Goal: Complete application form

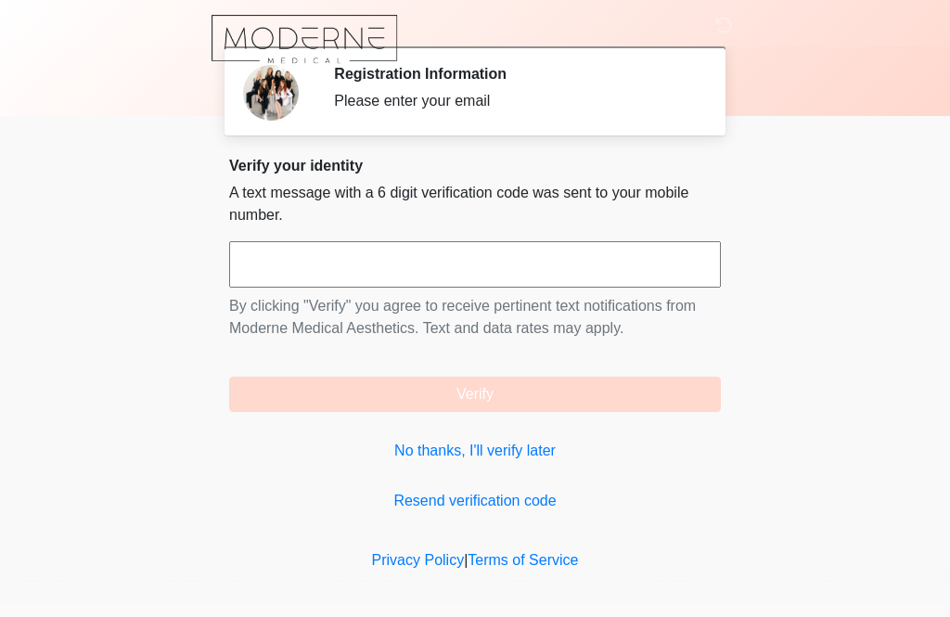
click at [286, 266] on input "text" at bounding box center [475, 264] width 492 height 46
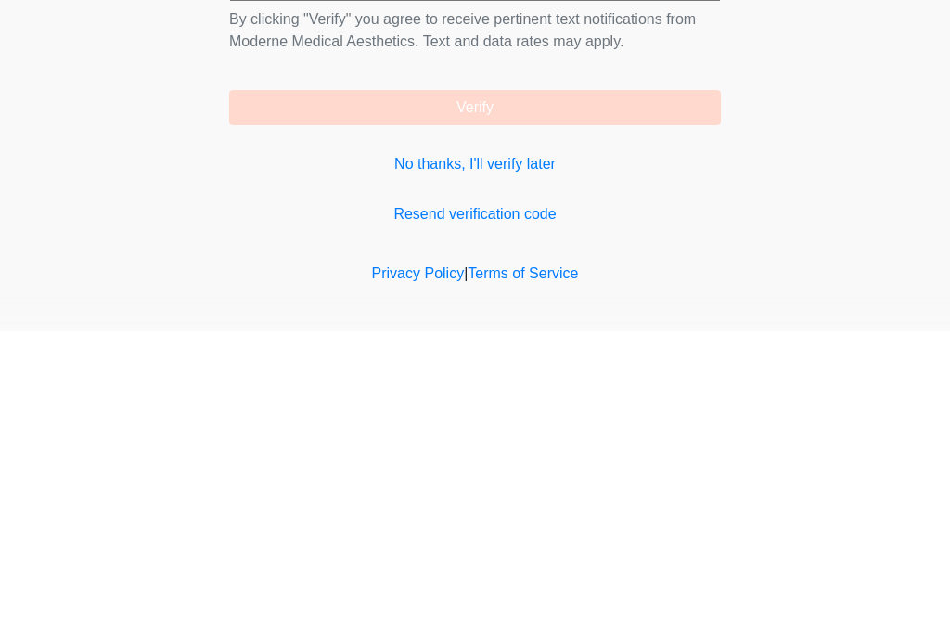
click at [321, 377] on button "Verify" at bounding box center [475, 394] width 492 height 35
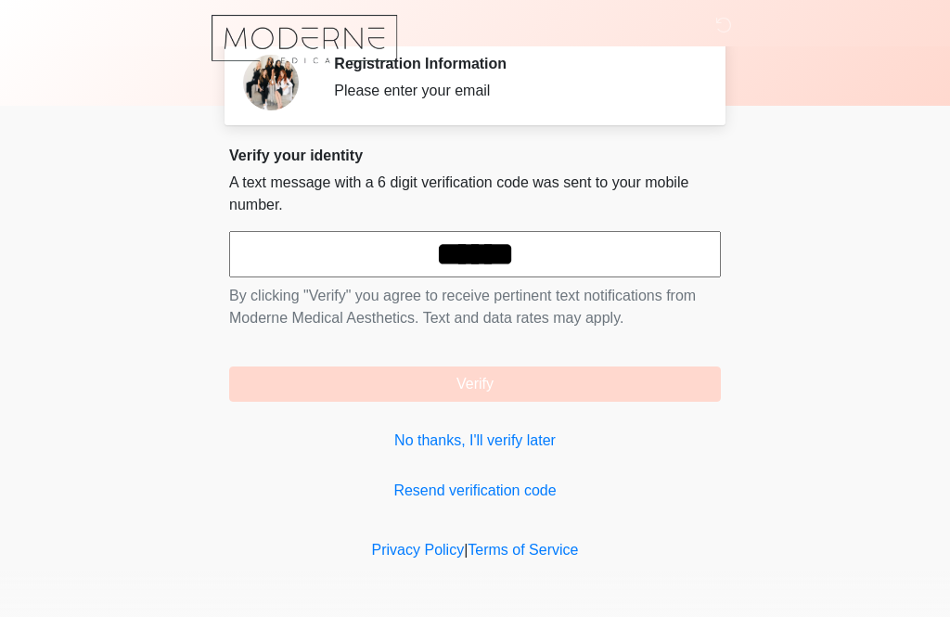
click at [592, 259] on input "******" at bounding box center [475, 254] width 492 height 46
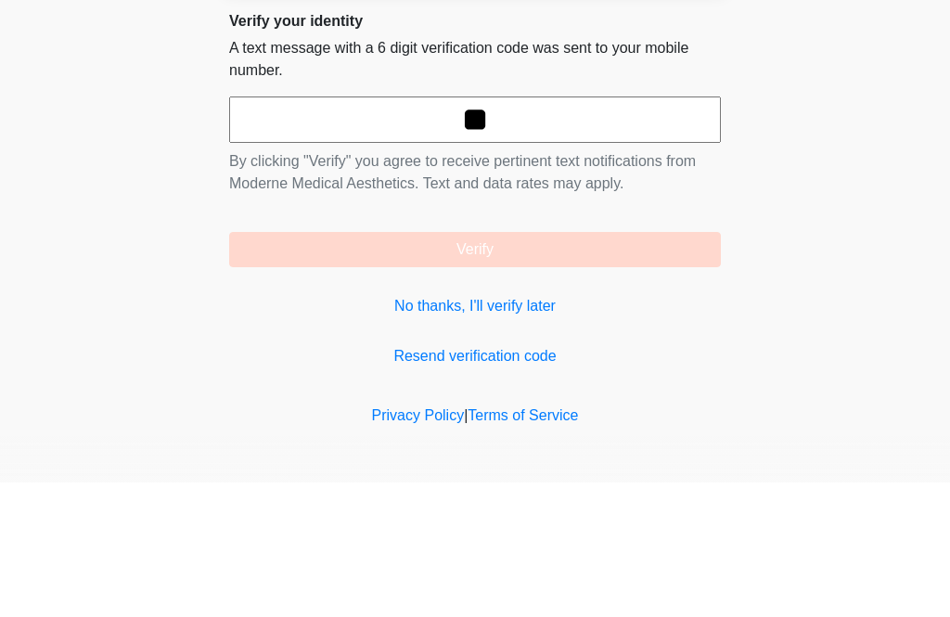
type input "*"
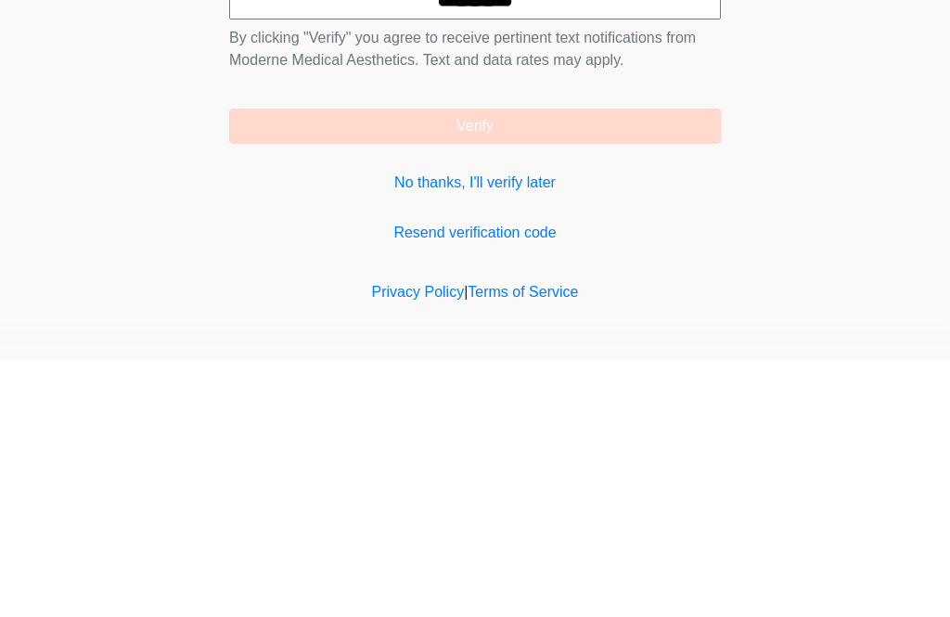
type input "******"
click at [368, 366] on button "Verify" at bounding box center [475, 383] width 492 height 35
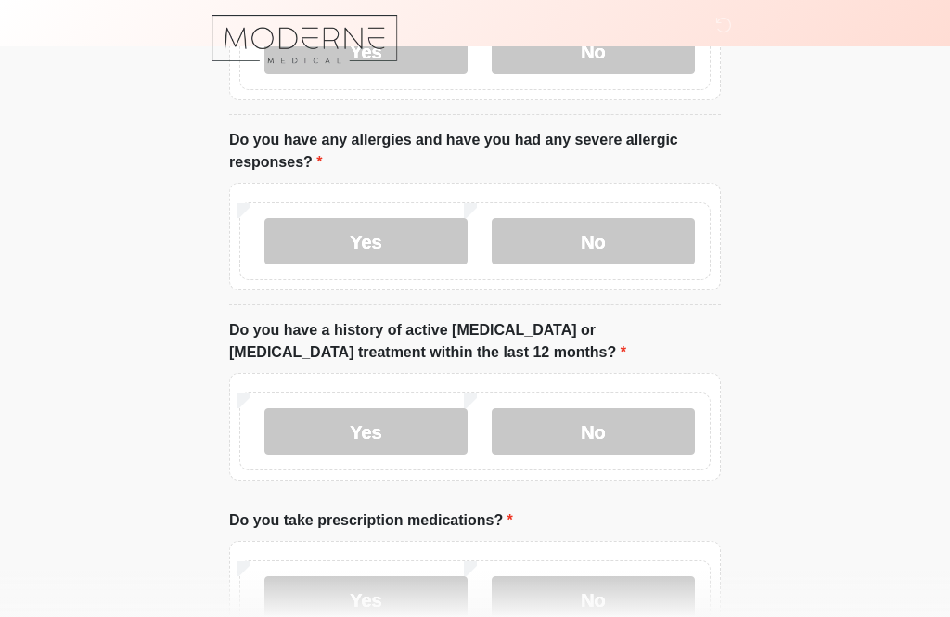
scroll to position [0, 0]
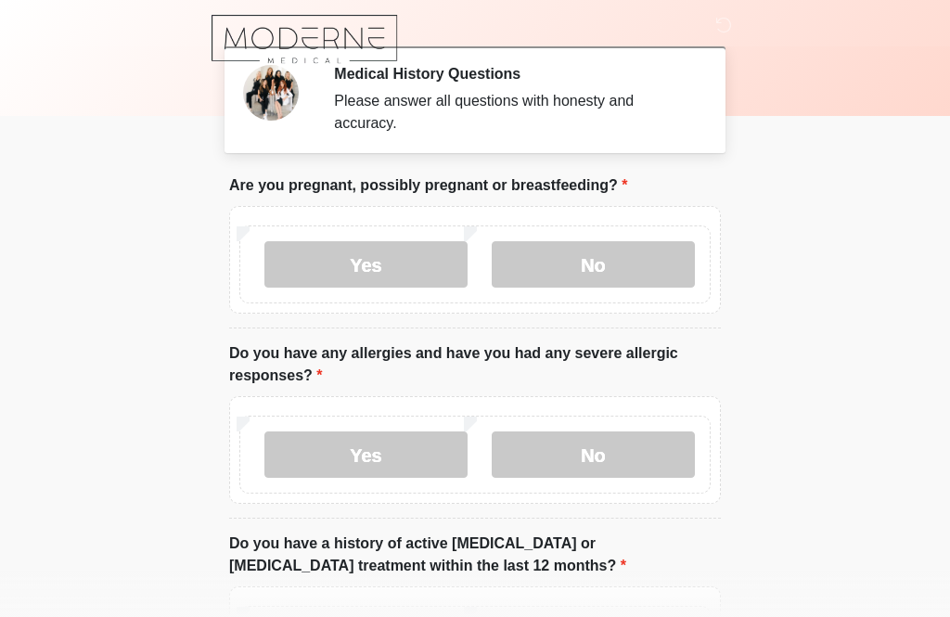
click at [654, 270] on label "No" at bounding box center [593, 264] width 203 height 46
click at [655, 451] on label "No" at bounding box center [593, 454] width 203 height 46
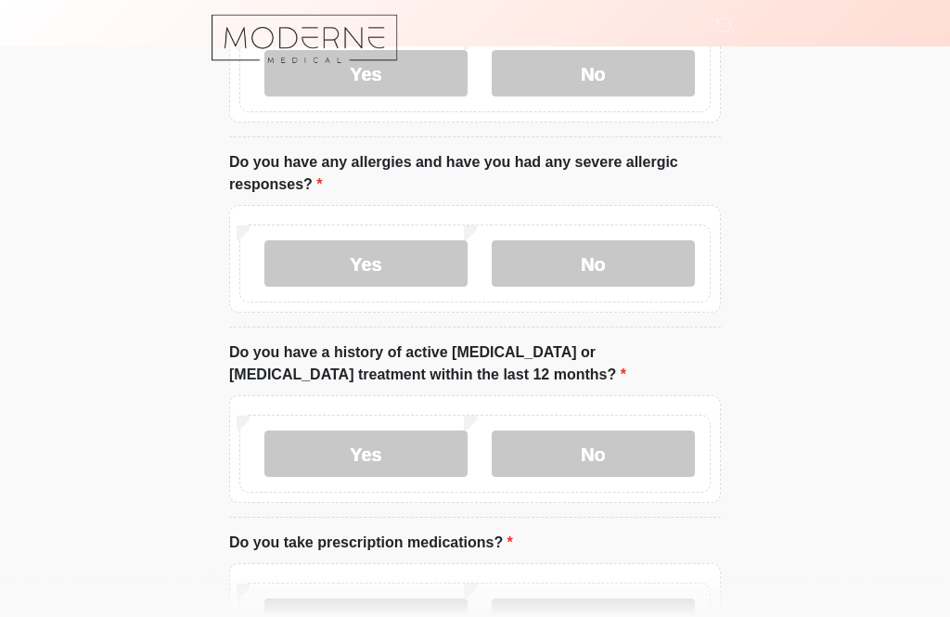
scroll to position [191, 0]
click at [646, 460] on label "No" at bounding box center [593, 453] width 203 height 46
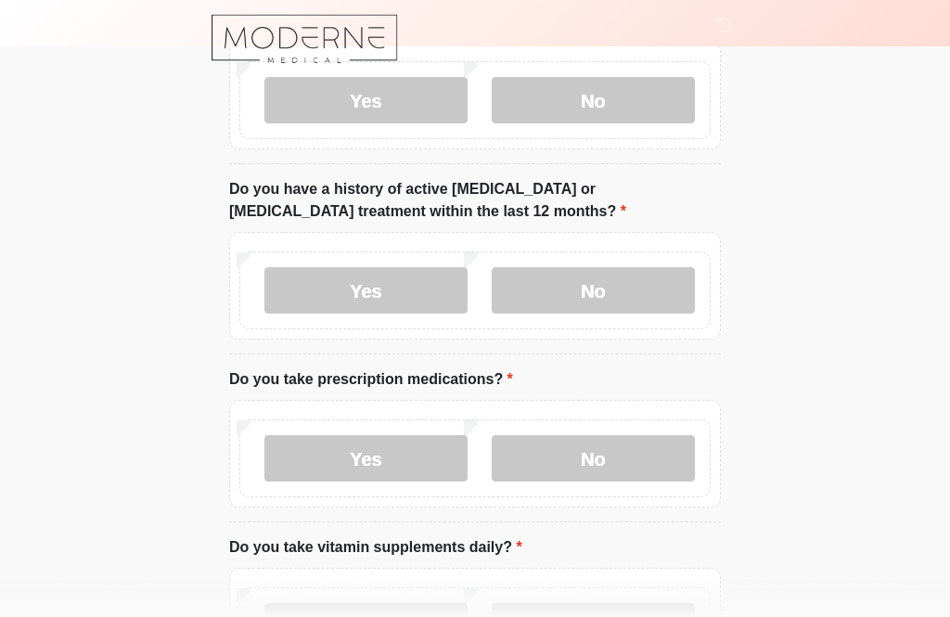
scroll to position [356, 0]
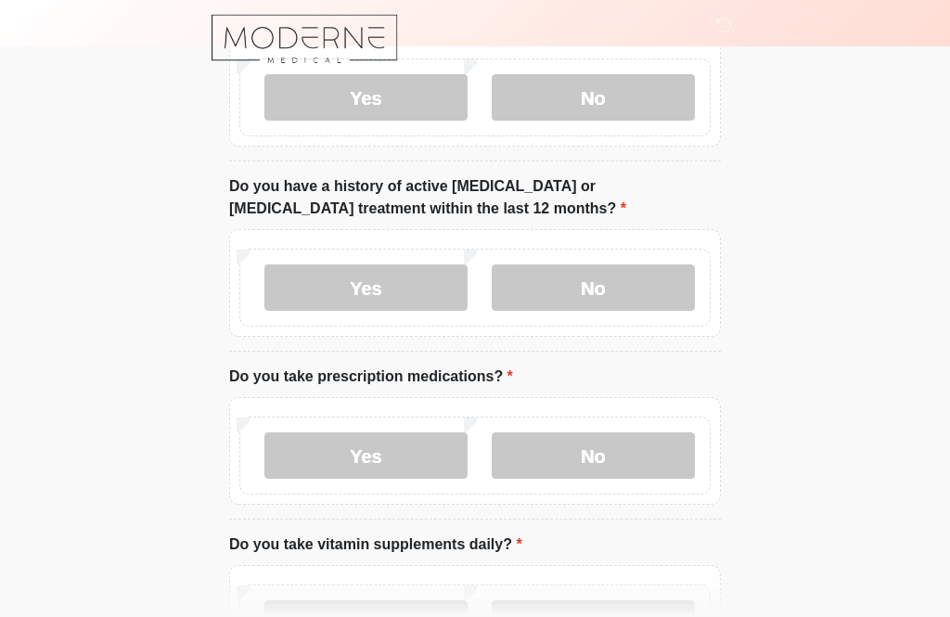
click at [418, 457] on label "Yes" at bounding box center [365, 456] width 203 height 46
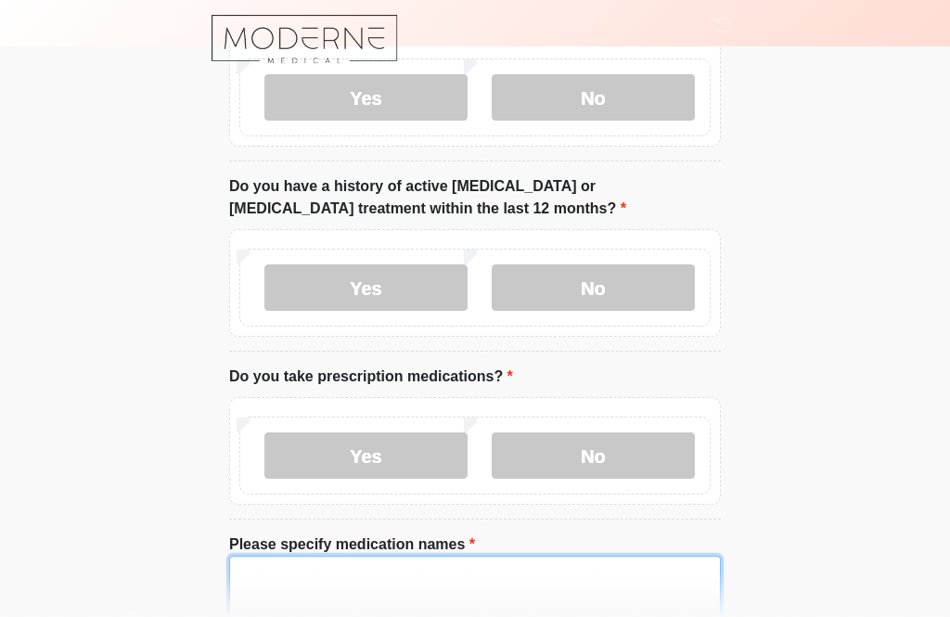
click at [324, 584] on textarea "Please specify medication names" at bounding box center [475, 596] width 492 height 80
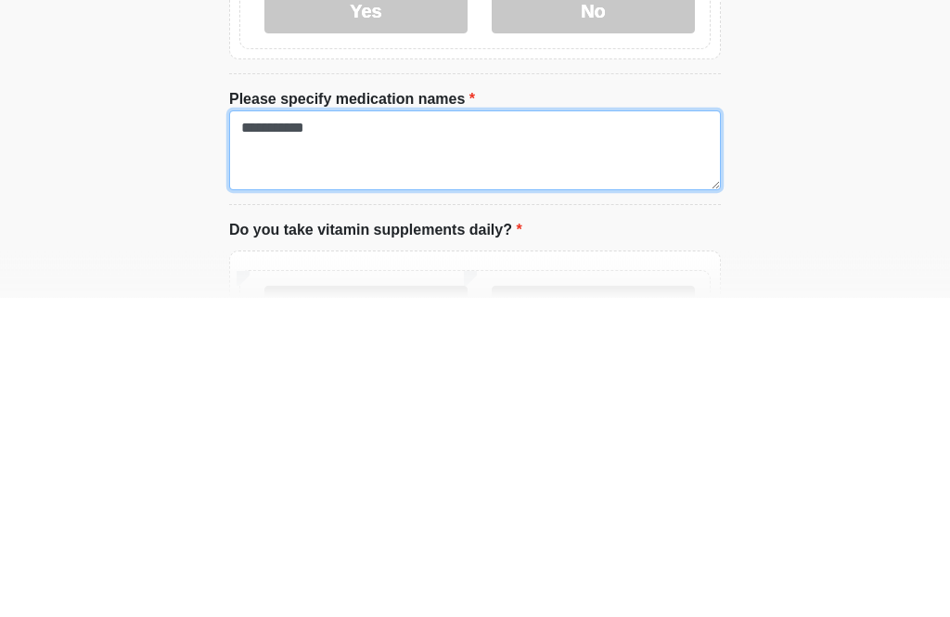
scroll to position [484, 0]
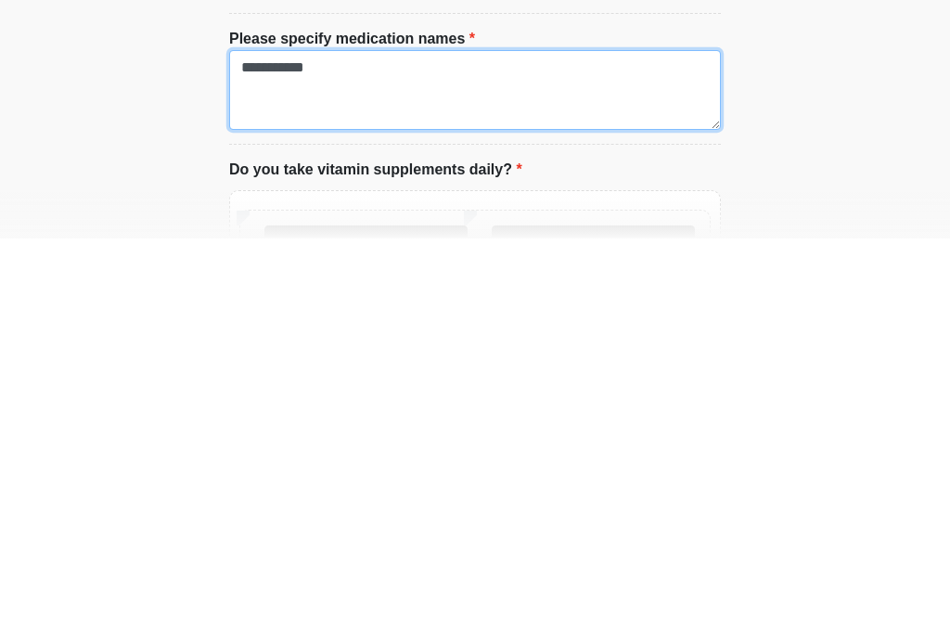
type textarea "**********"
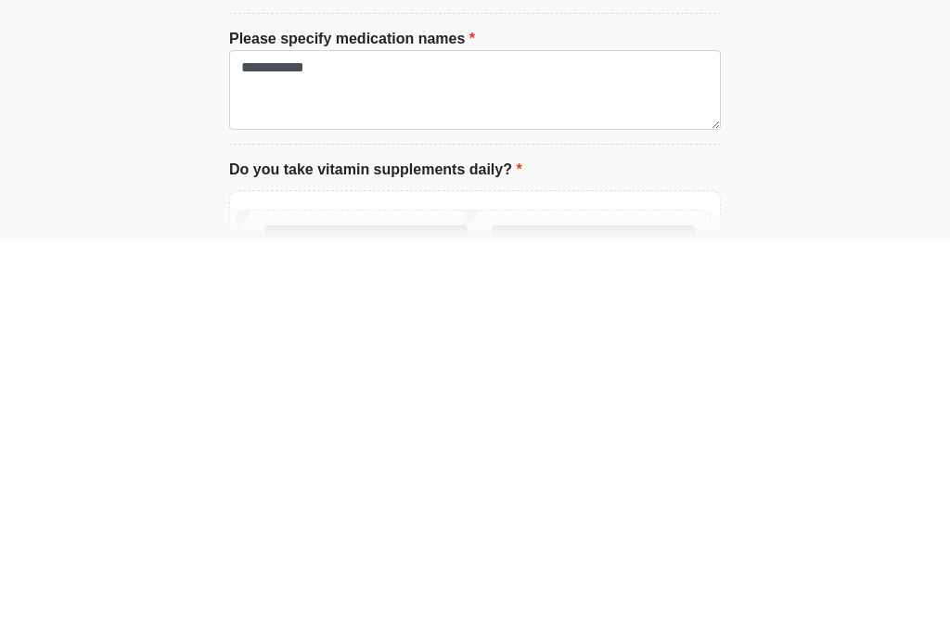
click at [423, 604] on label "Yes" at bounding box center [365, 627] width 203 height 46
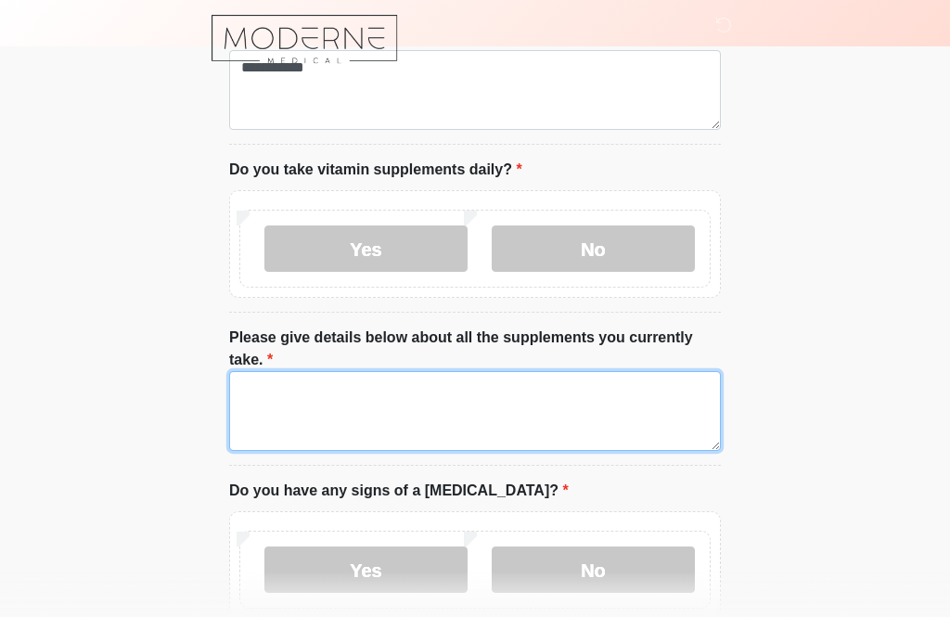
click at [278, 398] on textarea "Please give details below about all the supplements you currently take." at bounding box center [475, 411] width 492 height 80
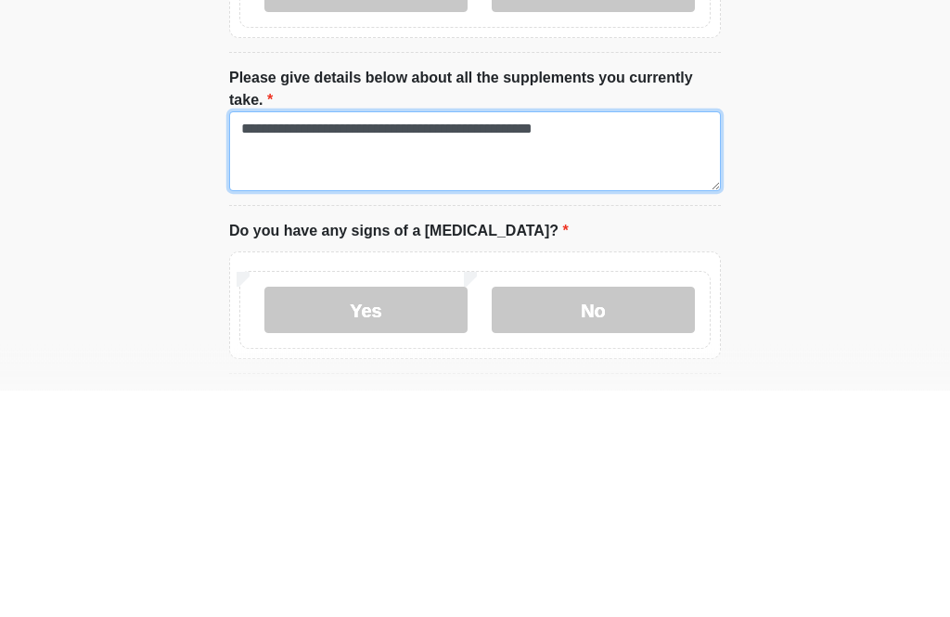
scroll to position [895, 0]
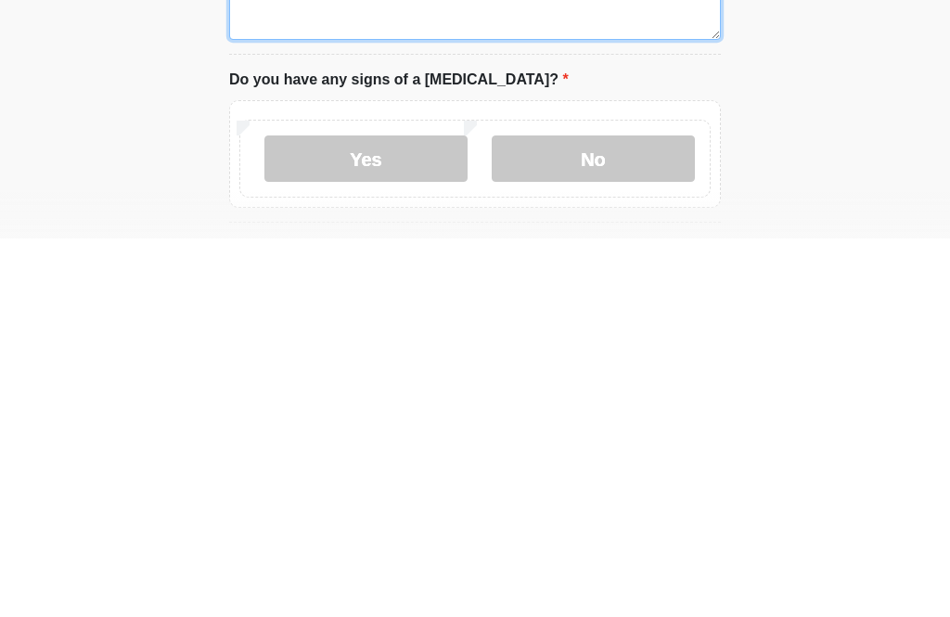
type textarea "**********"
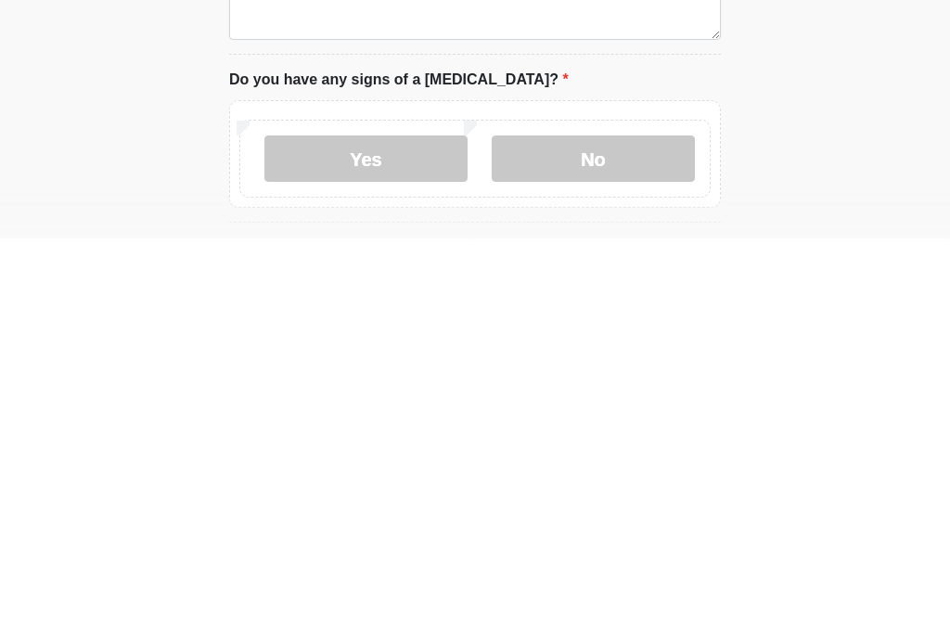
click at [632, 514] on label "No" at bounding box center [593, 537] width 203 height 46
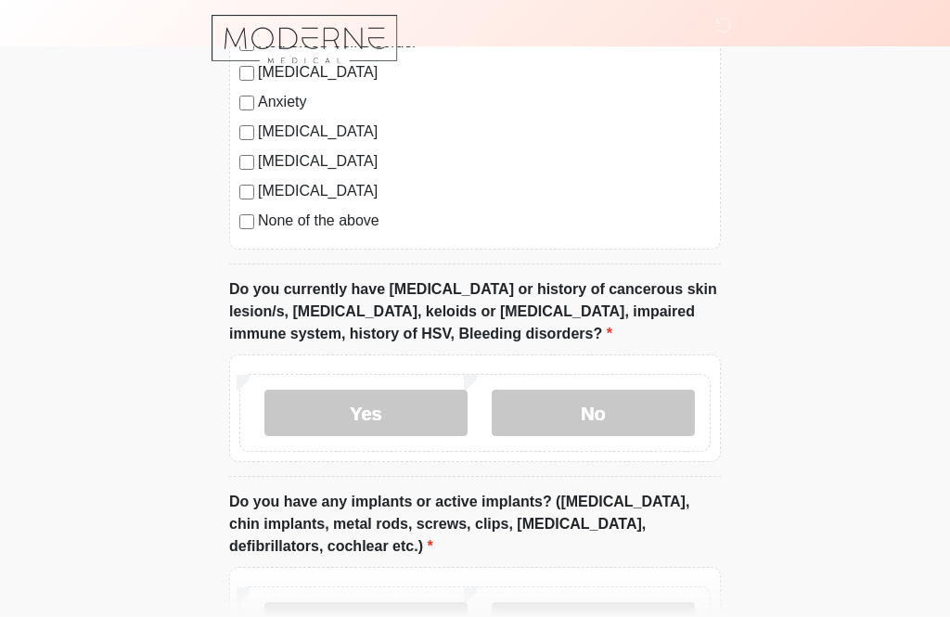
scroll to position [1693, 0]
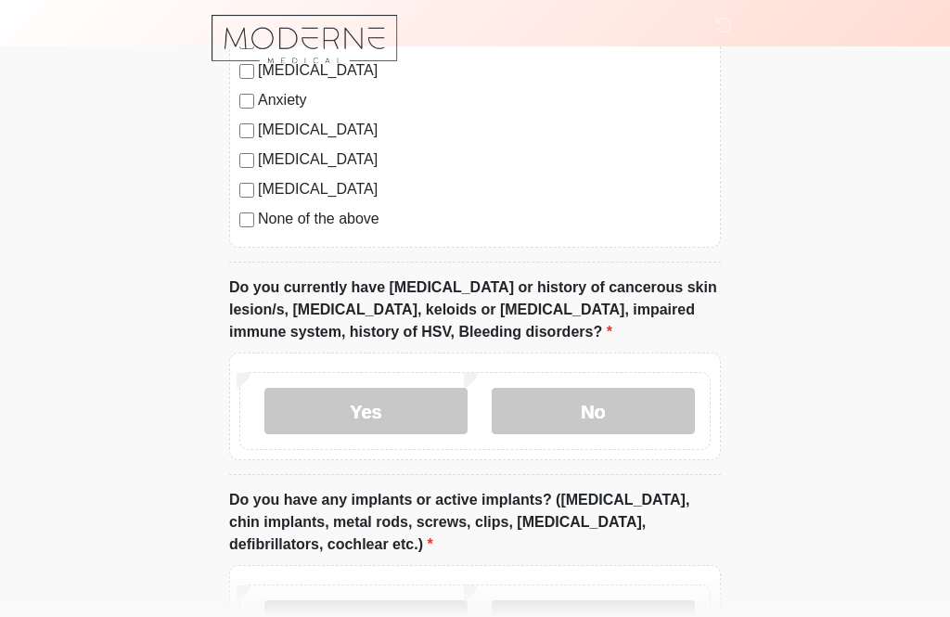
click at [645, 410] on label "No" at bounding box center [593, 411] width 203 height 46
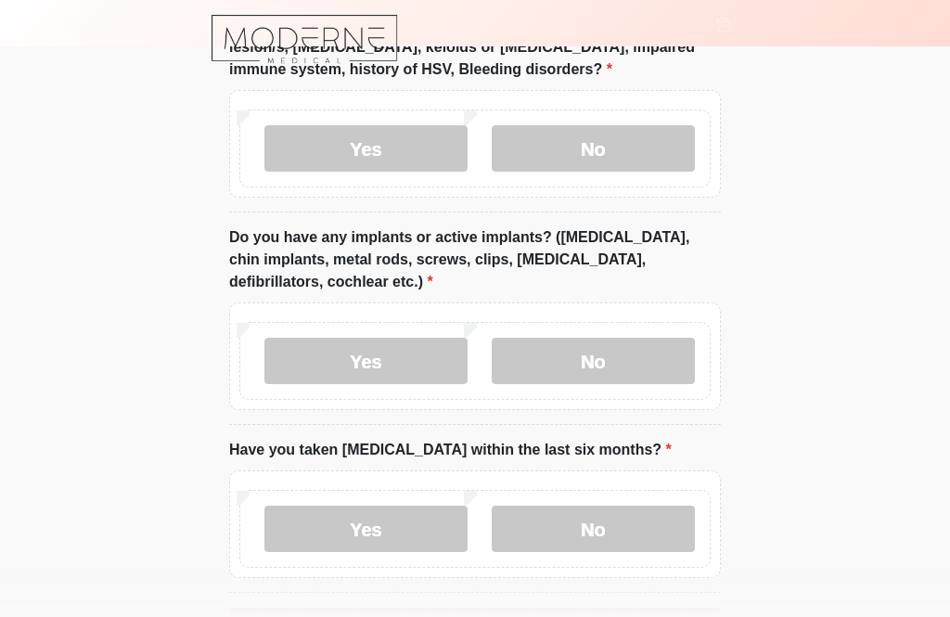
scroll to position [1956, 0]
click at [655, 367] on label "No" at bounding box center [593, 360] width 203 height 46
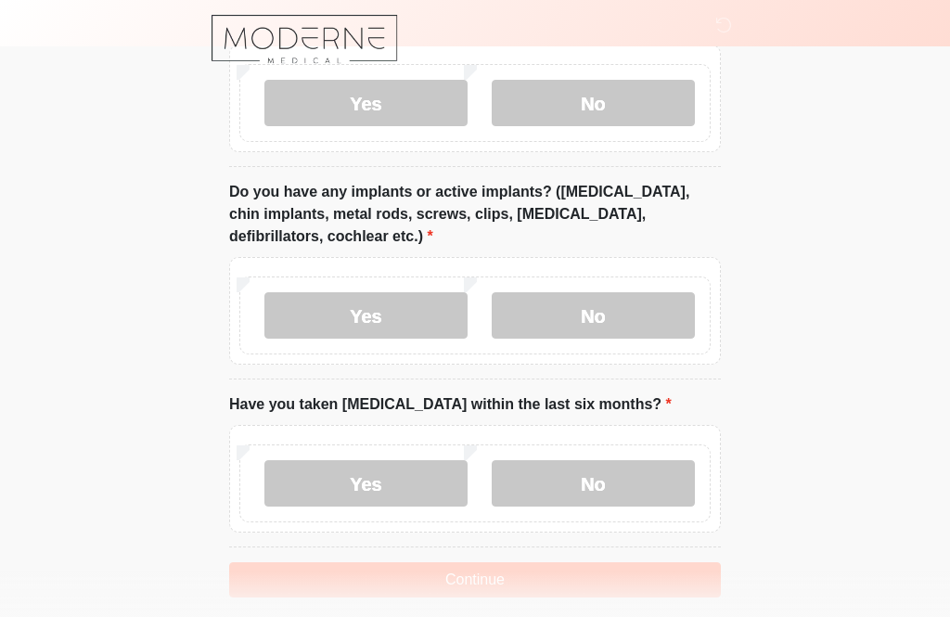
scroll to position [2017, 0]
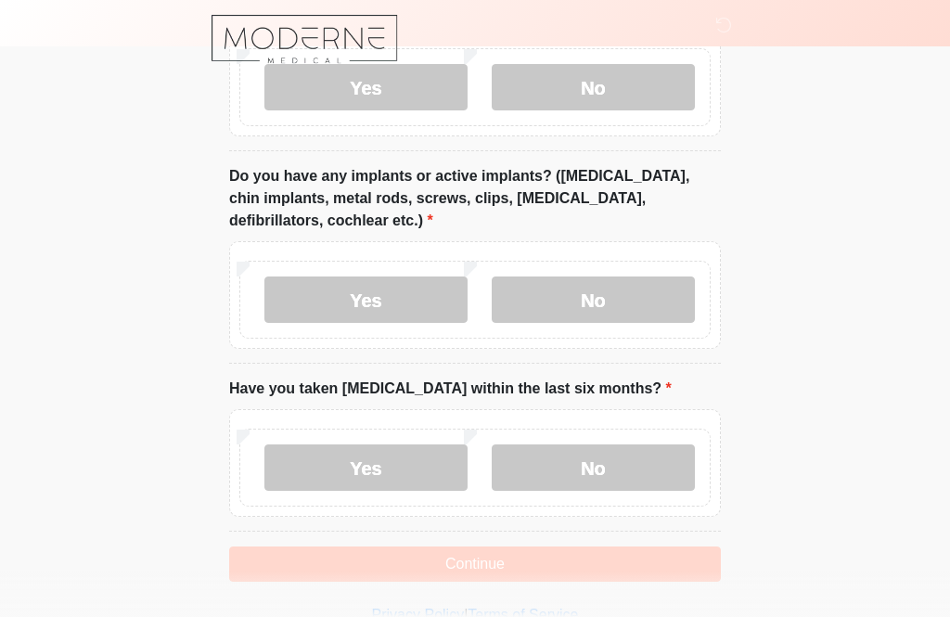
click at [661, 477] on label "No" at bounding box center [593, 467] width 203 height 46
click at [691, 563] on button "Continue" at bounding box center [475, 563] width 492 height 35
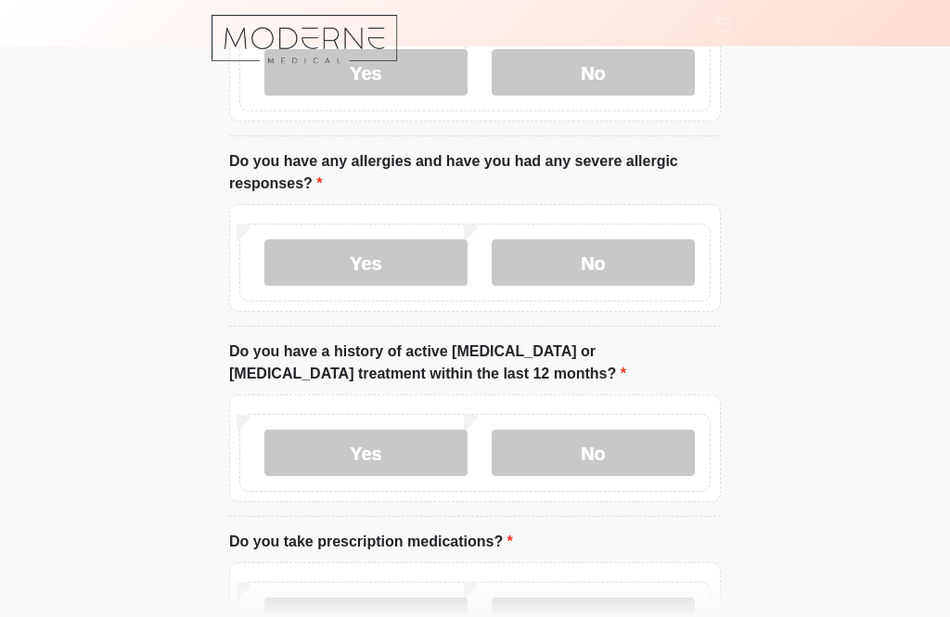
scroll to position [0, 0]
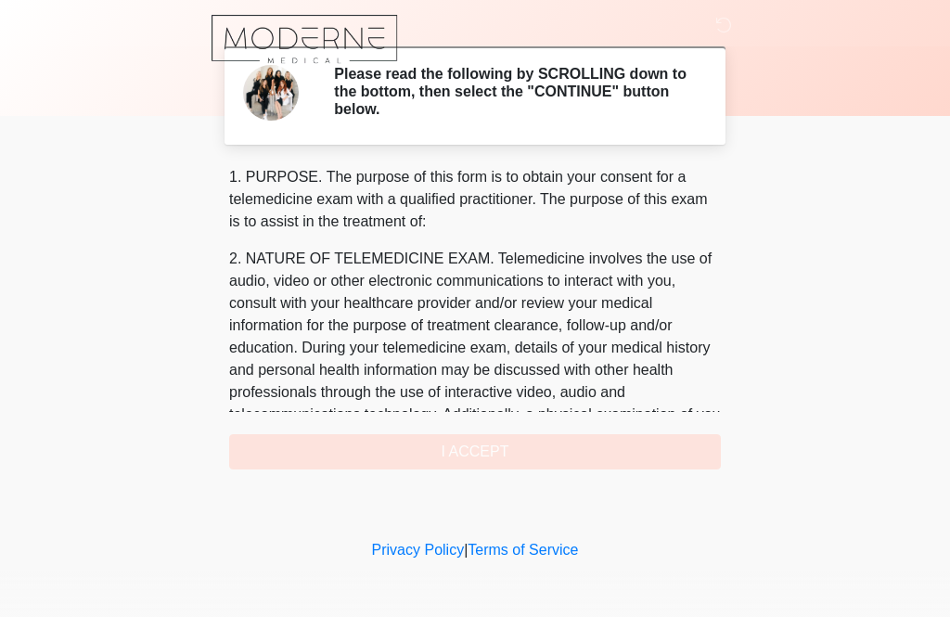
click at [610, 459] on div "1. PURPOSE. The purpose of this form is to obtain your consent for a telemedici…" at bounding box center [475, 317] width 492 height 303
click at [508, 449] on div "1. PURPOSE. The purpose of this form is to obtain your consent for a telemedici…" at bounding box center [475, 317] width 492 height 303
click at [513, 459] on div "1. PURPOSE. The purpose of this form is to obtain your consent for a telemedici…" at bounding box center [475, 317] width 492 height 303
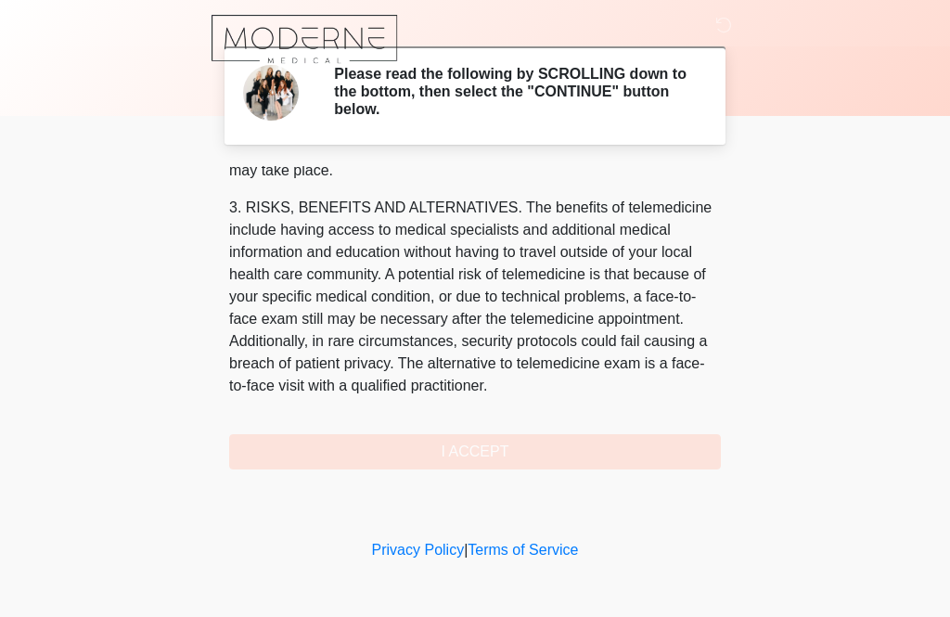
scroll to position [262, 0]
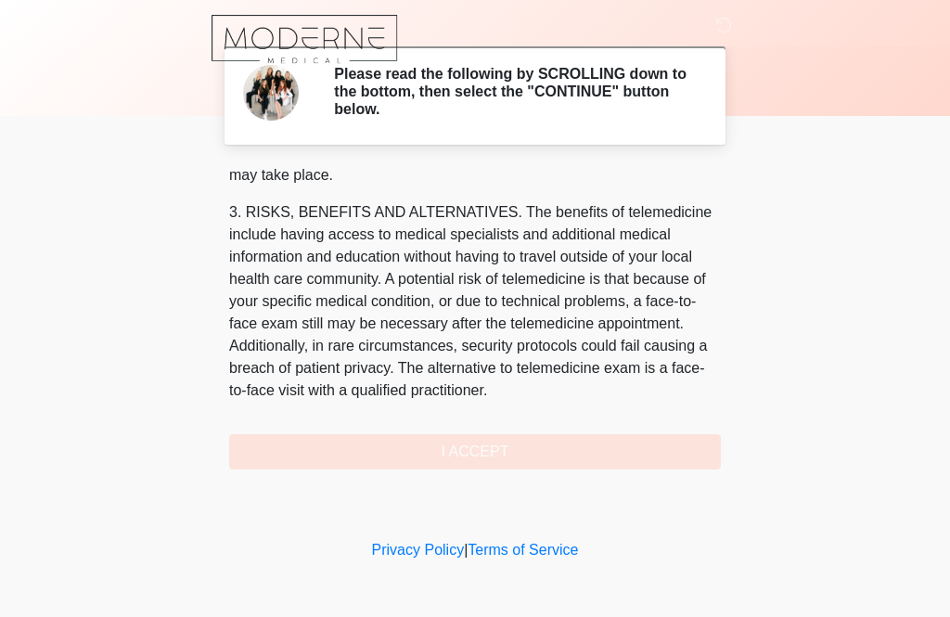
click at [562, 465] on div "1. PURPOSE. The purpose of this form is to obtain your consent for a telemedici…" at bounding box center [475, 317] width 492 height 303
click at [485, 460] on div "1. PURPOSE. The purpose of this form is to obtain your consent for a telemedici…" at bounding box center [475, 317] width 492 height 303
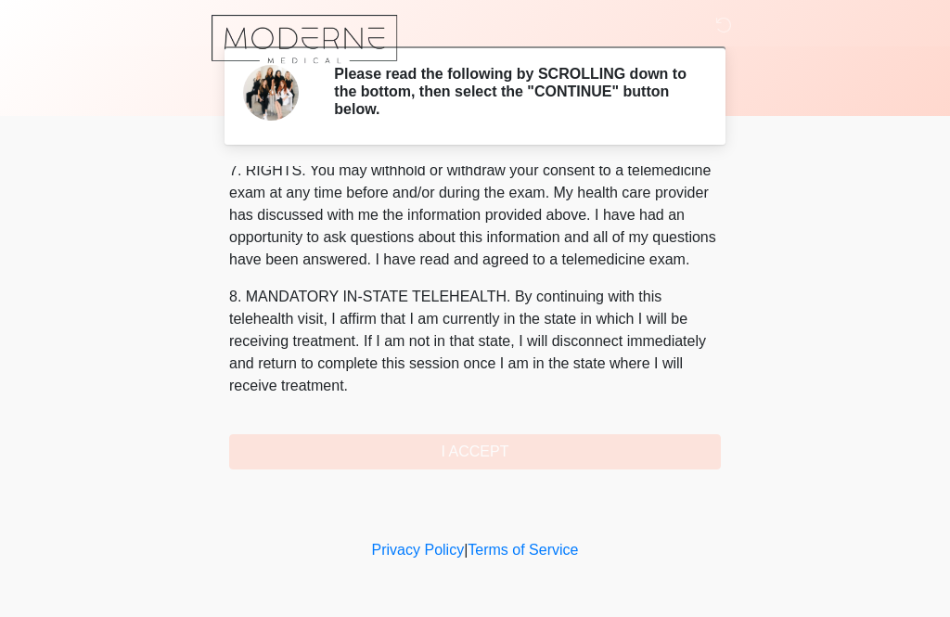
scroll to position [853, 0]
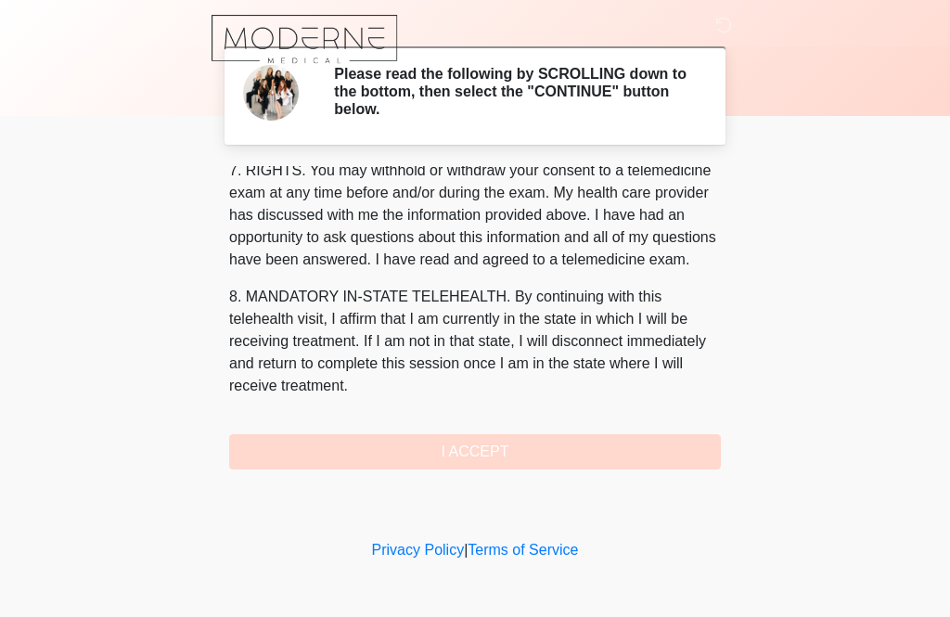
click at [527, 453] on button "I ACCEPT" at bounding box center [475, 451] width 492 height 35
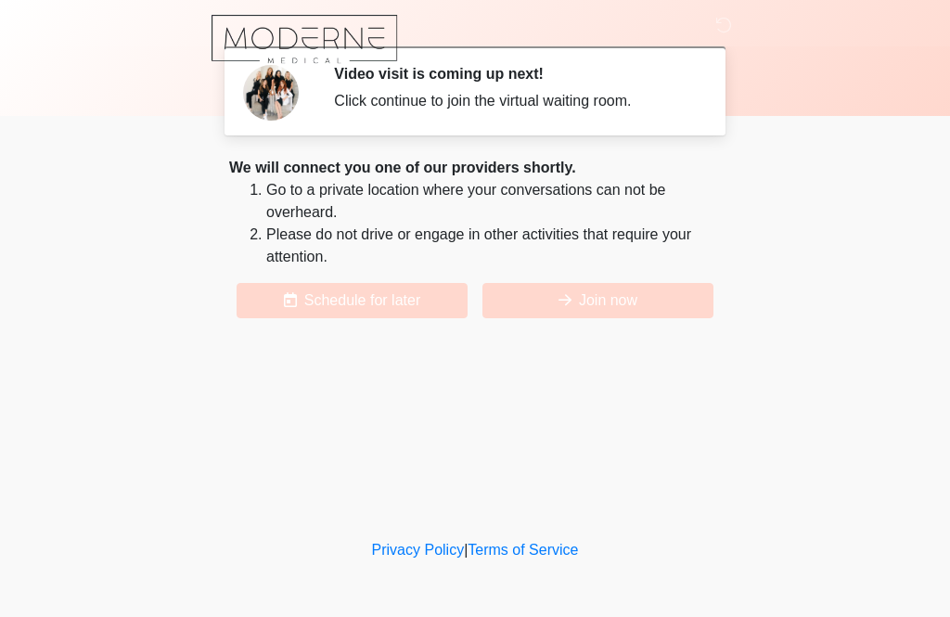
click at [552, 297] on button "Join now" at bounding box center [597, 300] width 231 height 35
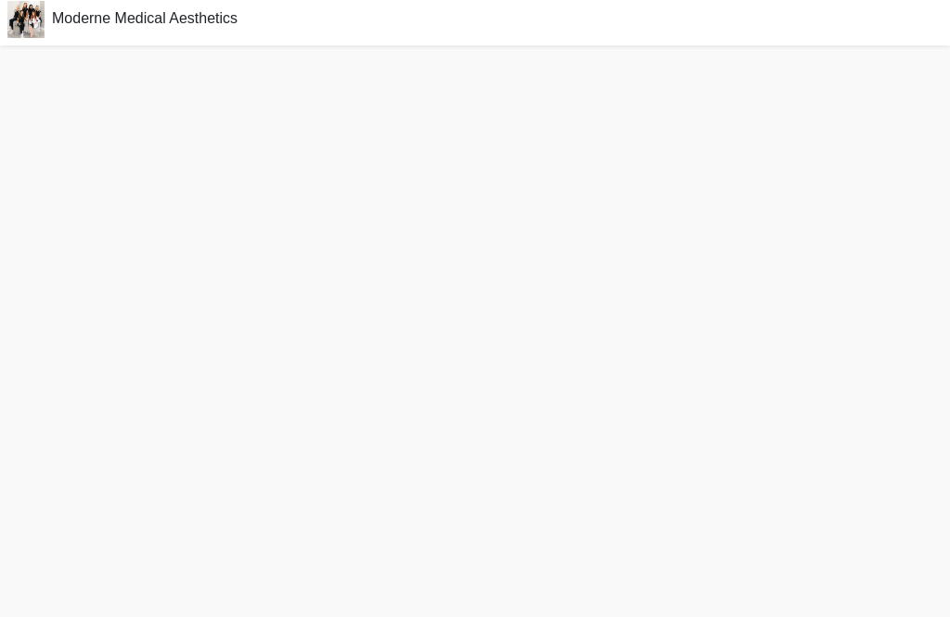
scroll to position [65, 0]
